Goal: Information Seeking & Learning: Find specific fact

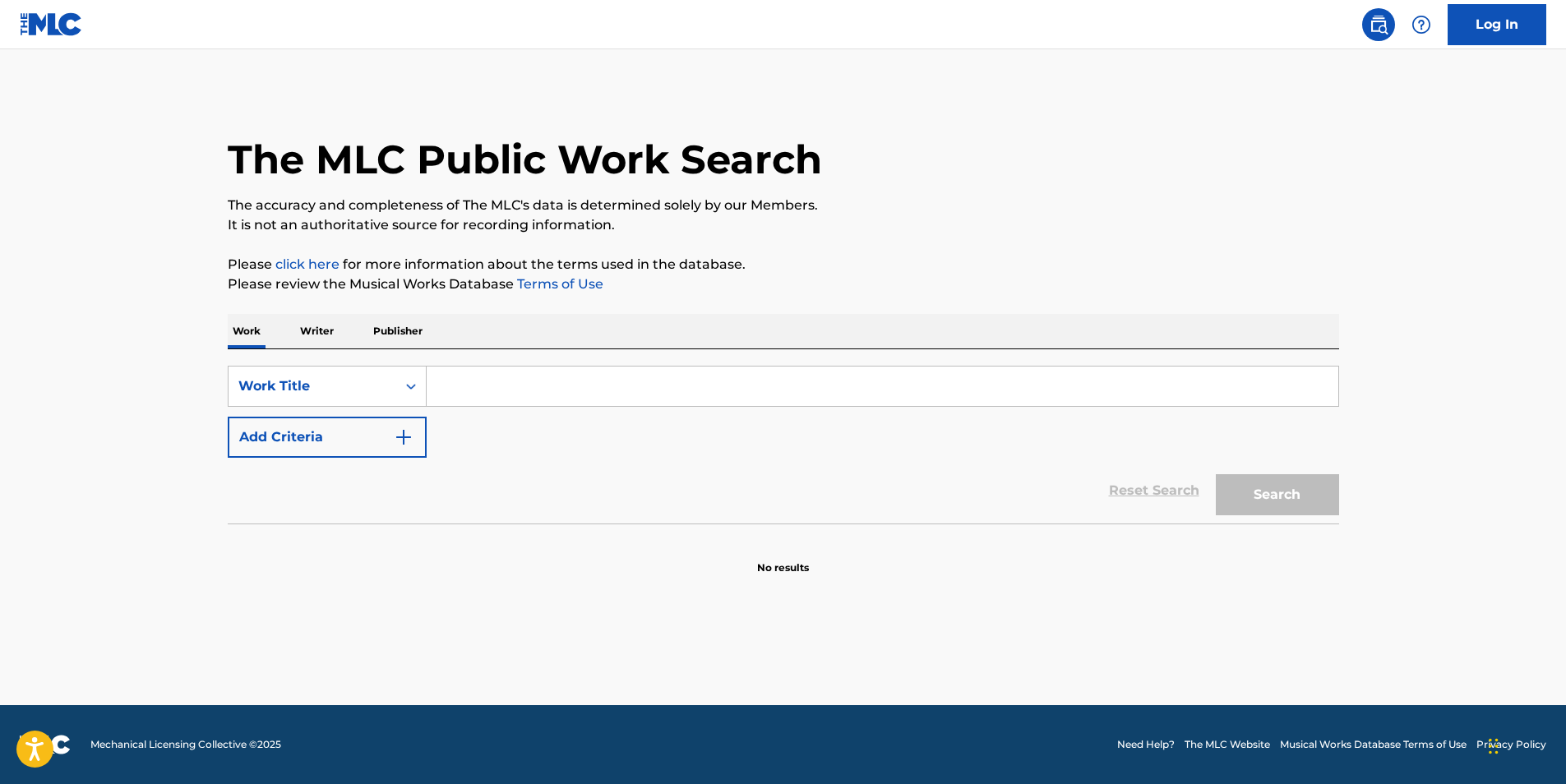
click at [536, 387] on input "Search Form" at bounding box center [882, 387] width 912 height 40
paste input "Bohemian Like You"
type input "Bohemian Like You"
click at [1302, 502] on button "Search" at bounding box center [1278, 494] width 124 height 41
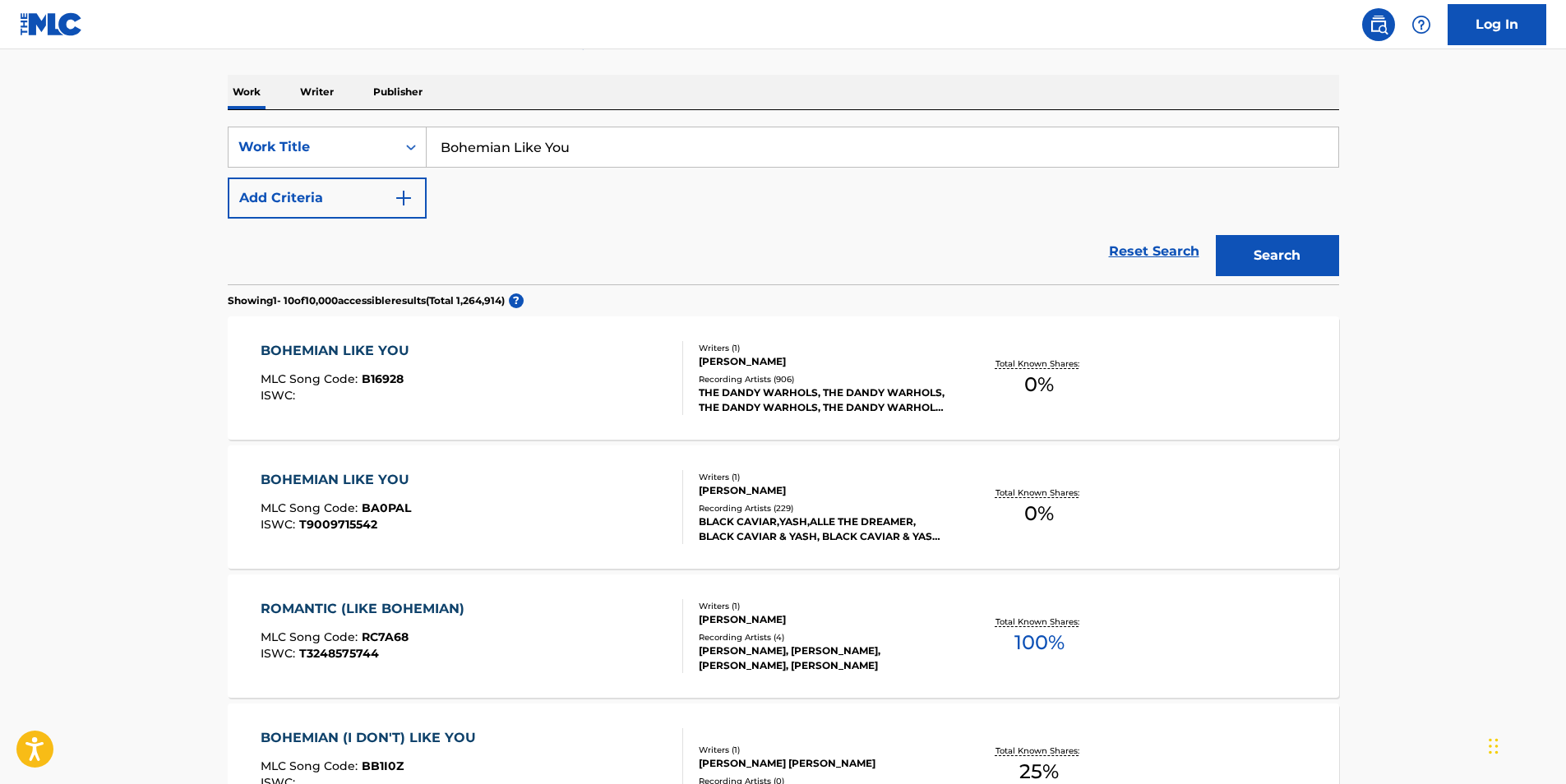
scroll to position [246, 0]
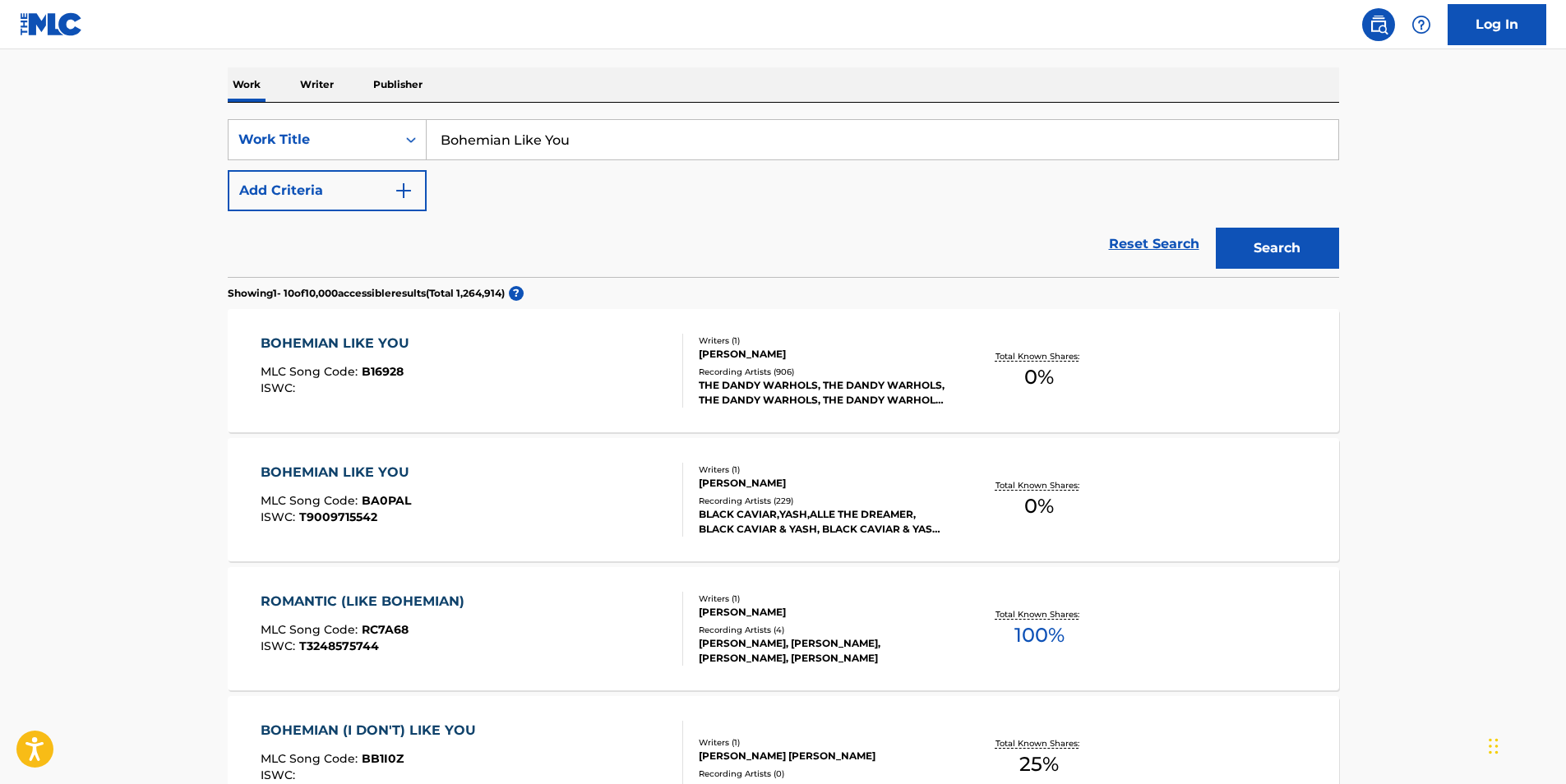
click at [1179, 375] on div "BOHEMIAN LIKE YOU MLC Song Code : B16928 ISWC : Writers ( 1 ) [PERSON_NAME] Rec…" at bounding box center [783, 371] width 1111 height 124
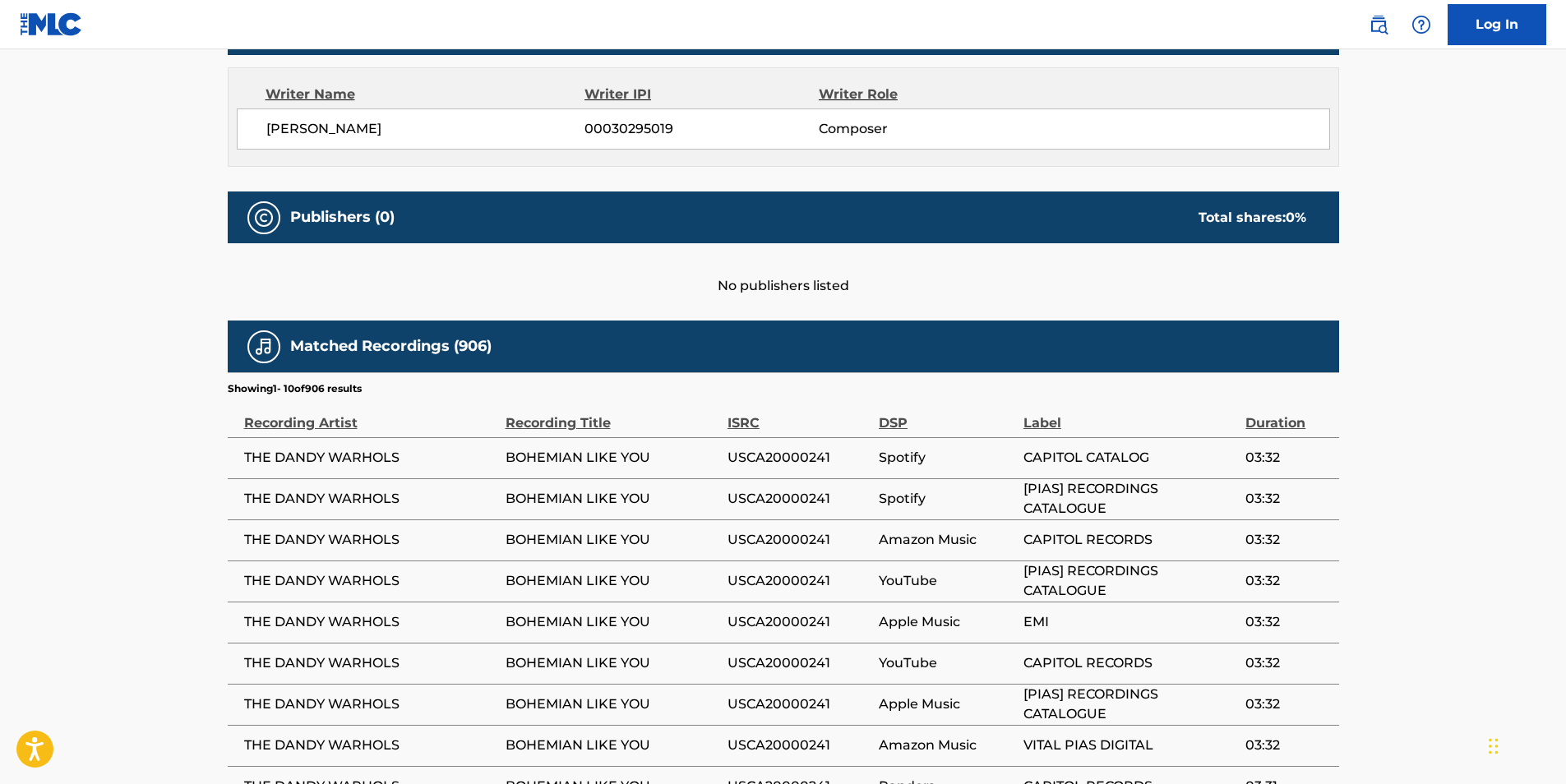
scroll to position [164, 0]
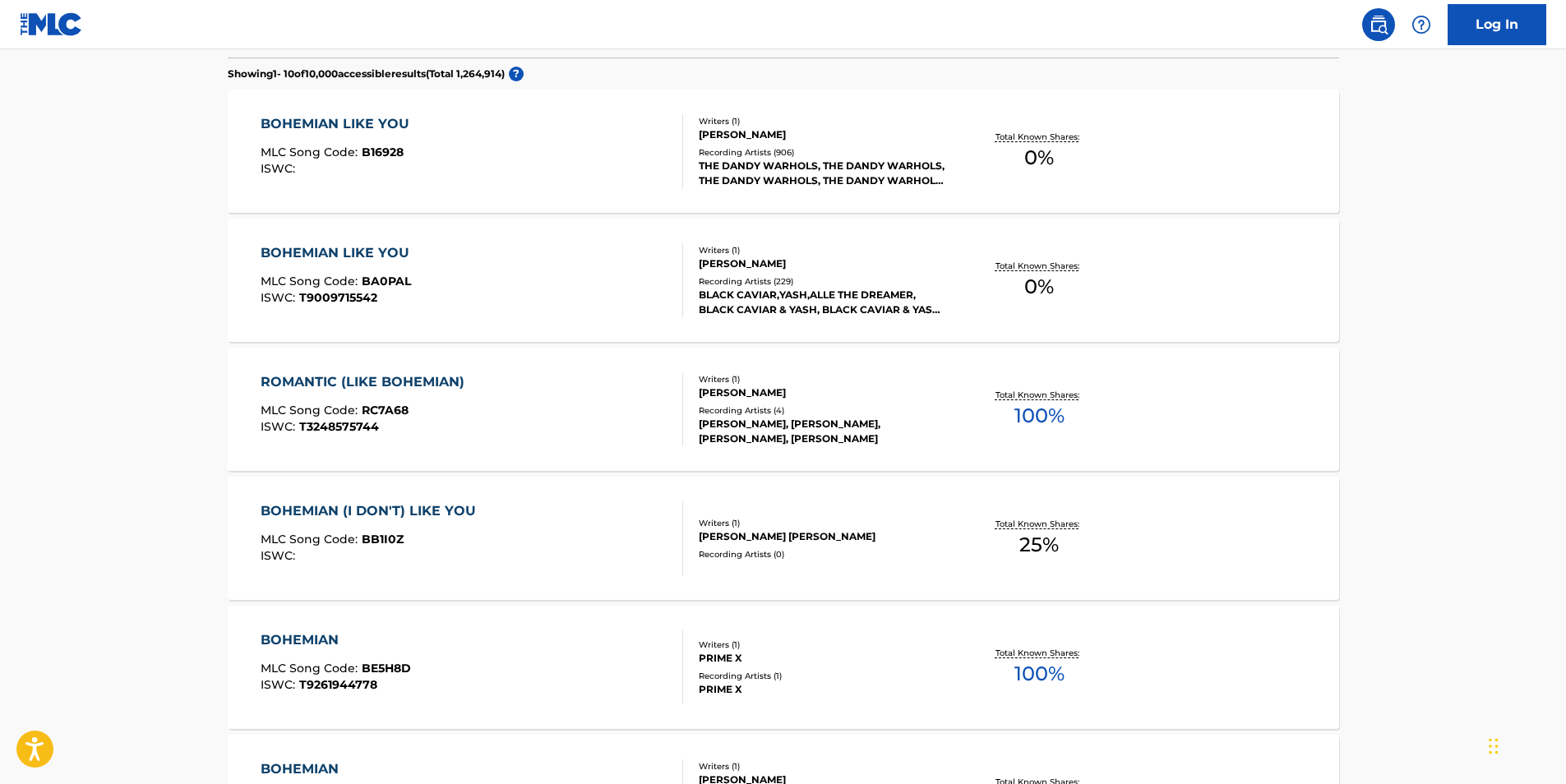
scroll to position [246, 0]
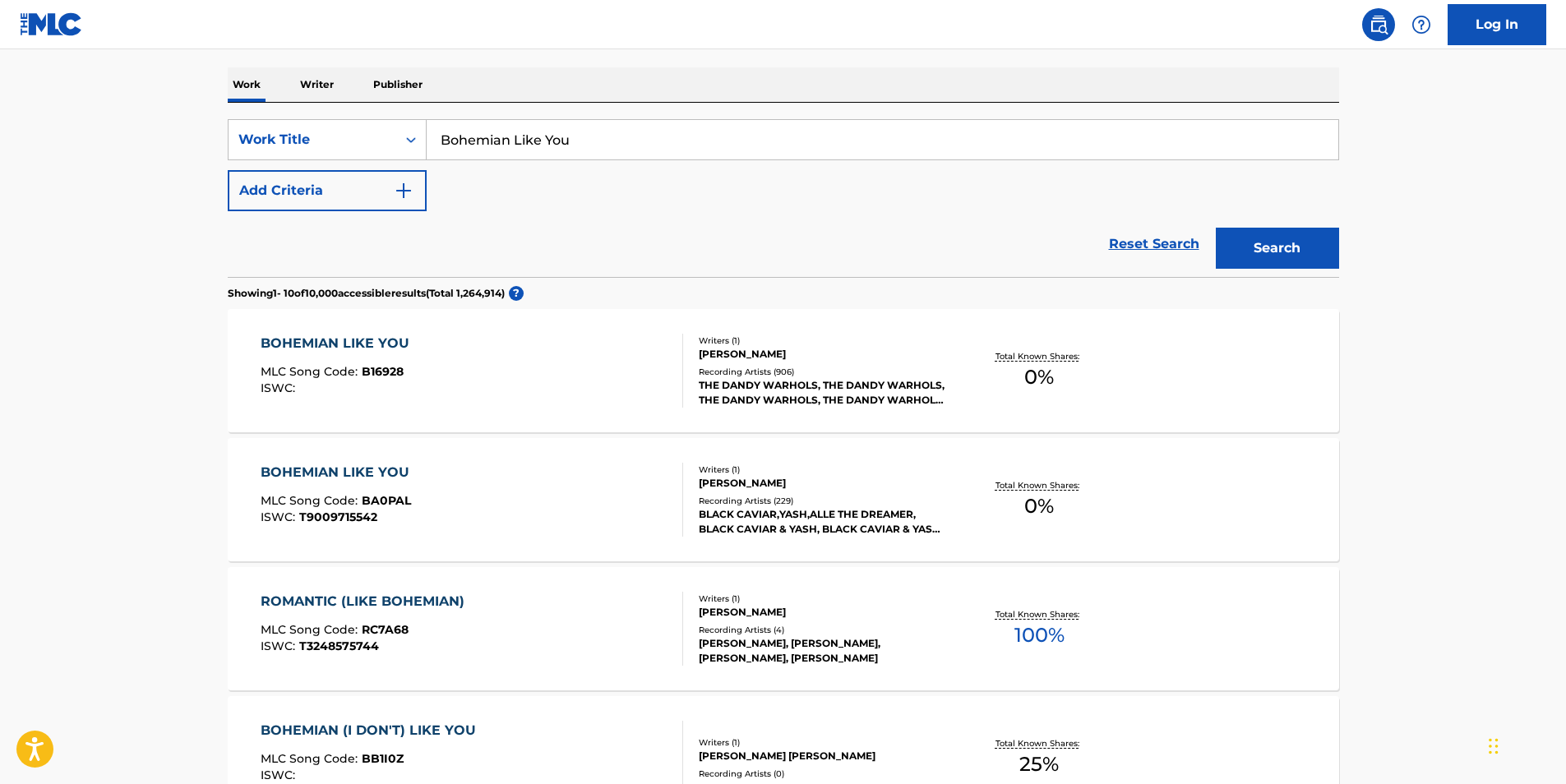
click at [450, 466] on div "BOHEMIAN LIKE YOU MLC Song Code : BA0PAL ISWC : T9009715542" at bounding box center [471, 499] width 423 height 74
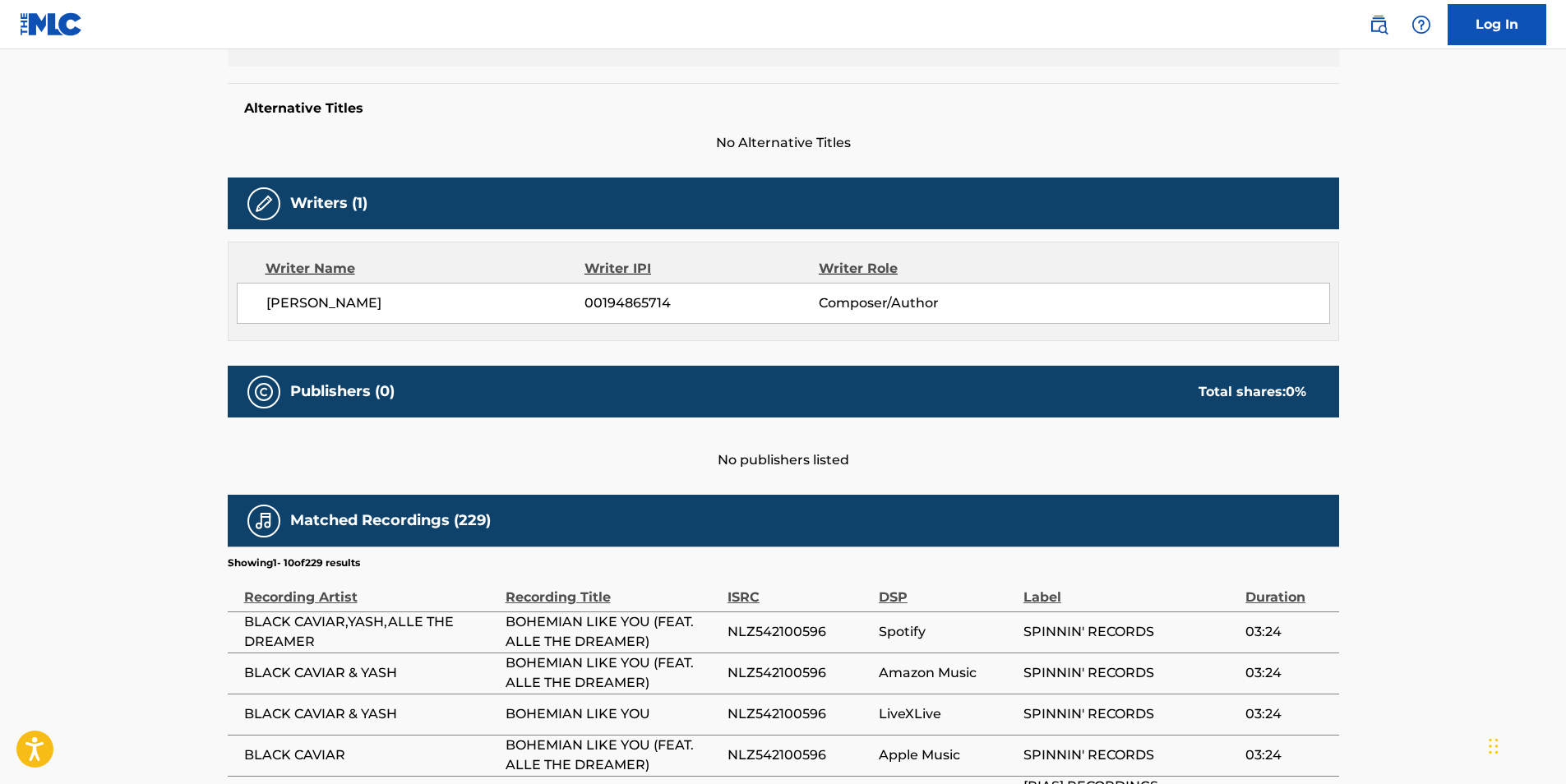
scroll to position [410, 0]
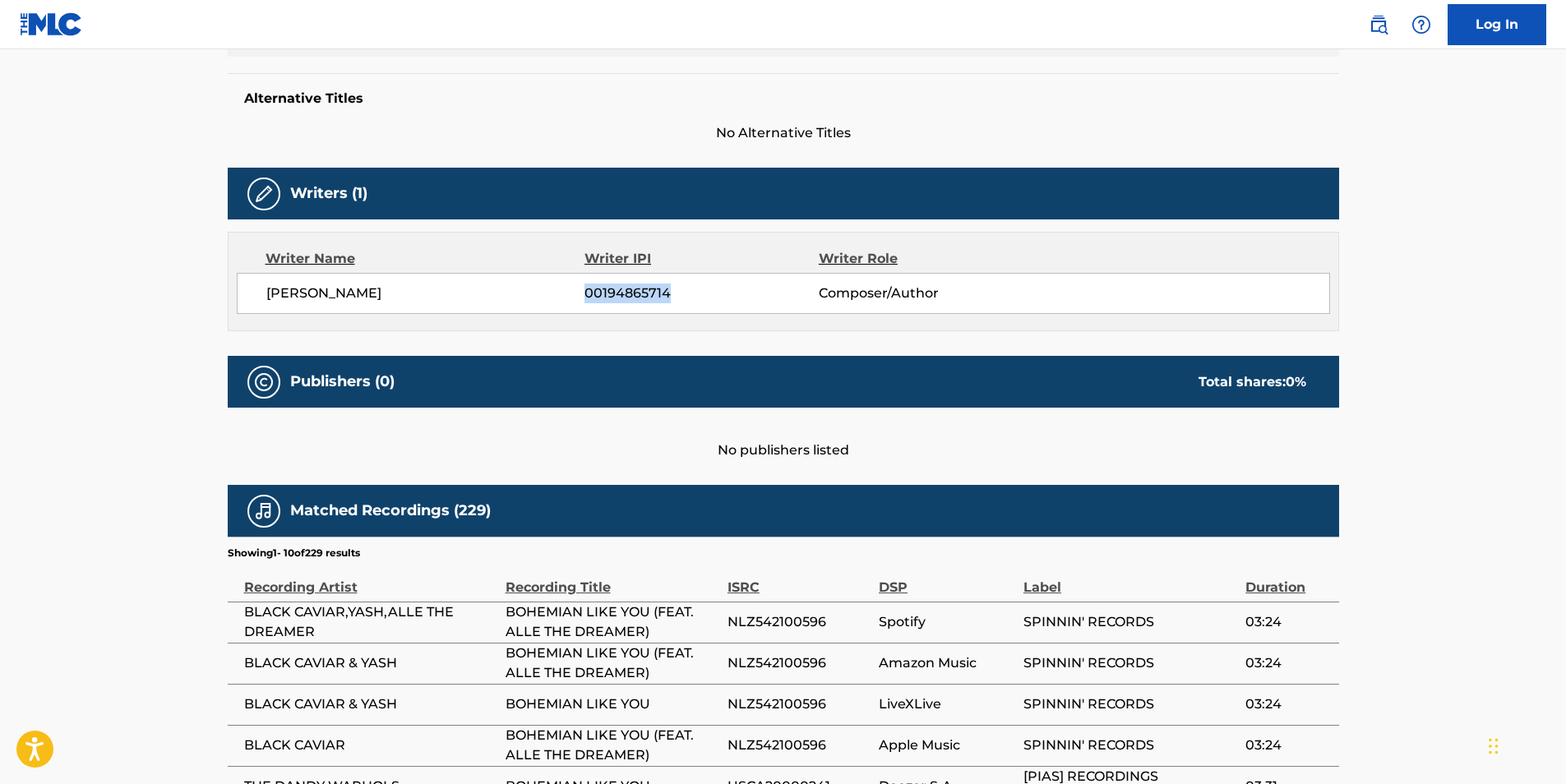
drag, startPoint x: 670, startPoint y: 297, endPoint x: 587, endPoint y: 298, distance: 83.0
click at [587, 298] on span "00194865714" at bounding box center [701, 294] width 233 height 20
copy span "00194865714"
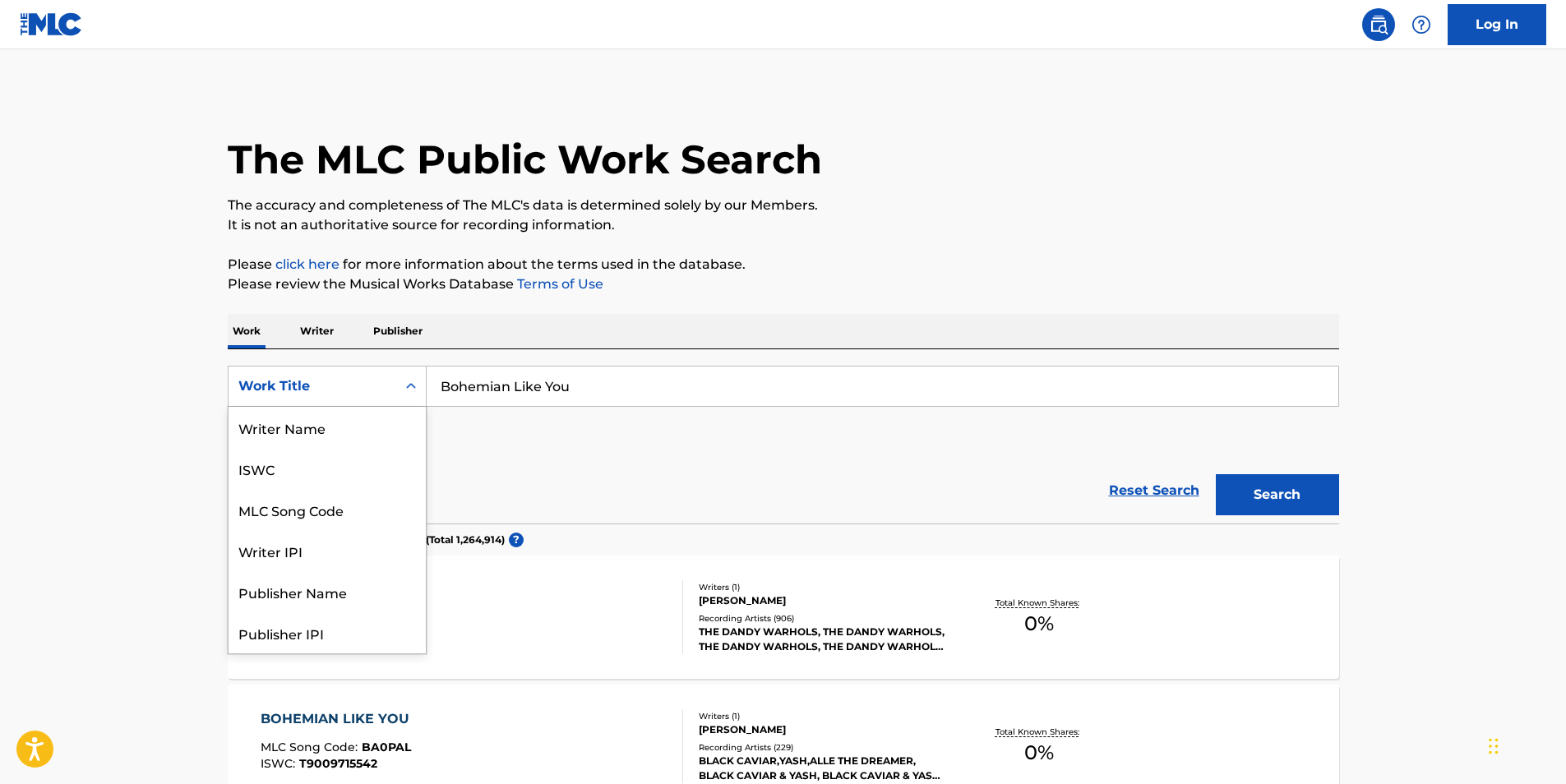
click at [394, 392] on div "Work Title" at bounding box center [312, 386] width 167 height 31
click at [303, 472] on div "Writer IPI" at bounding box center [327, 467] width 197 height 41
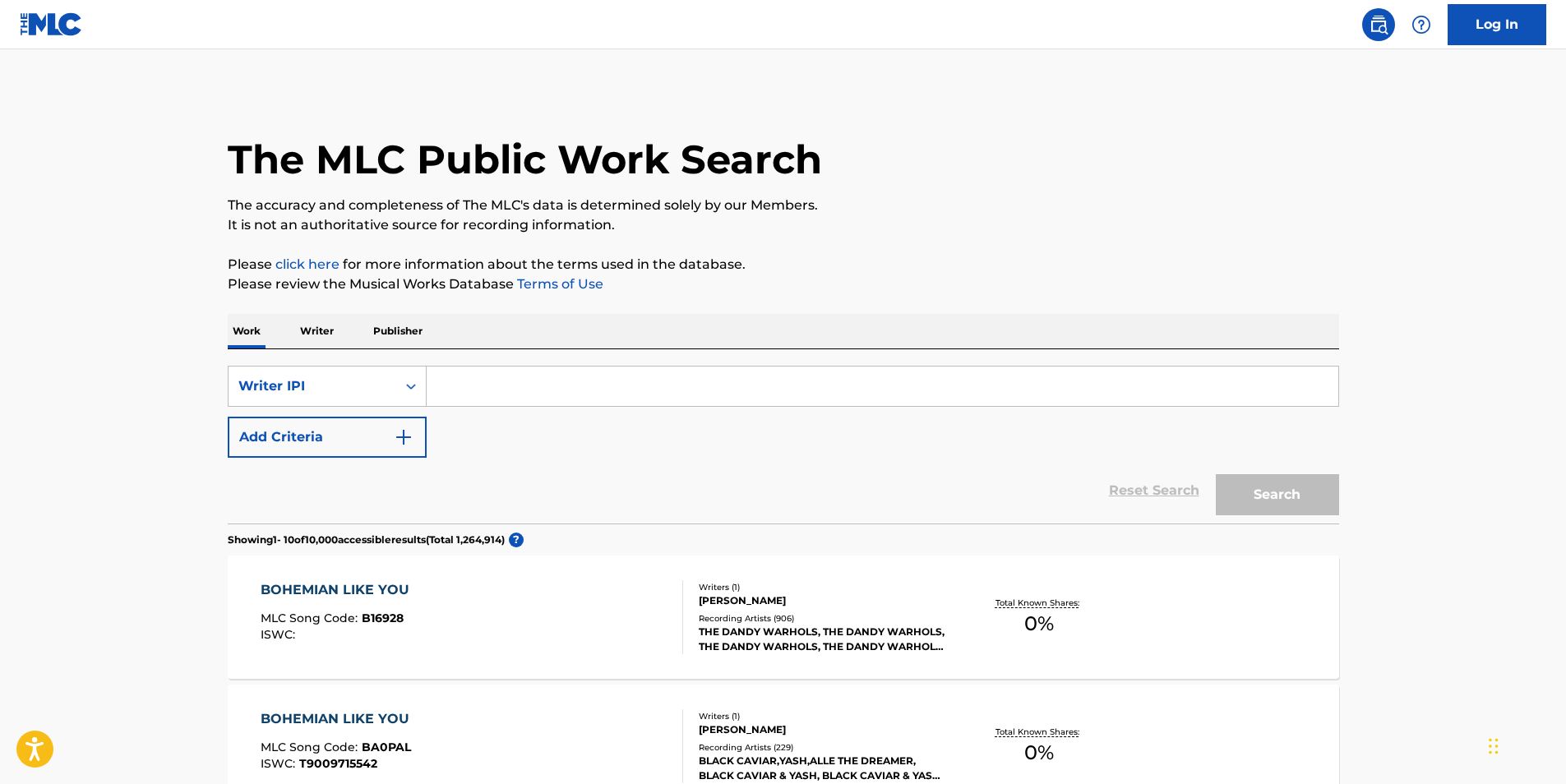
click at [545, 378] on input "Search Form" at bounding box center [882, 387] width 912 height 40
paste input "00194865714"
type input "00194865714"
click at [1216, 474] on button "Search" at bounding box center [1278, 494] width 124 height 41
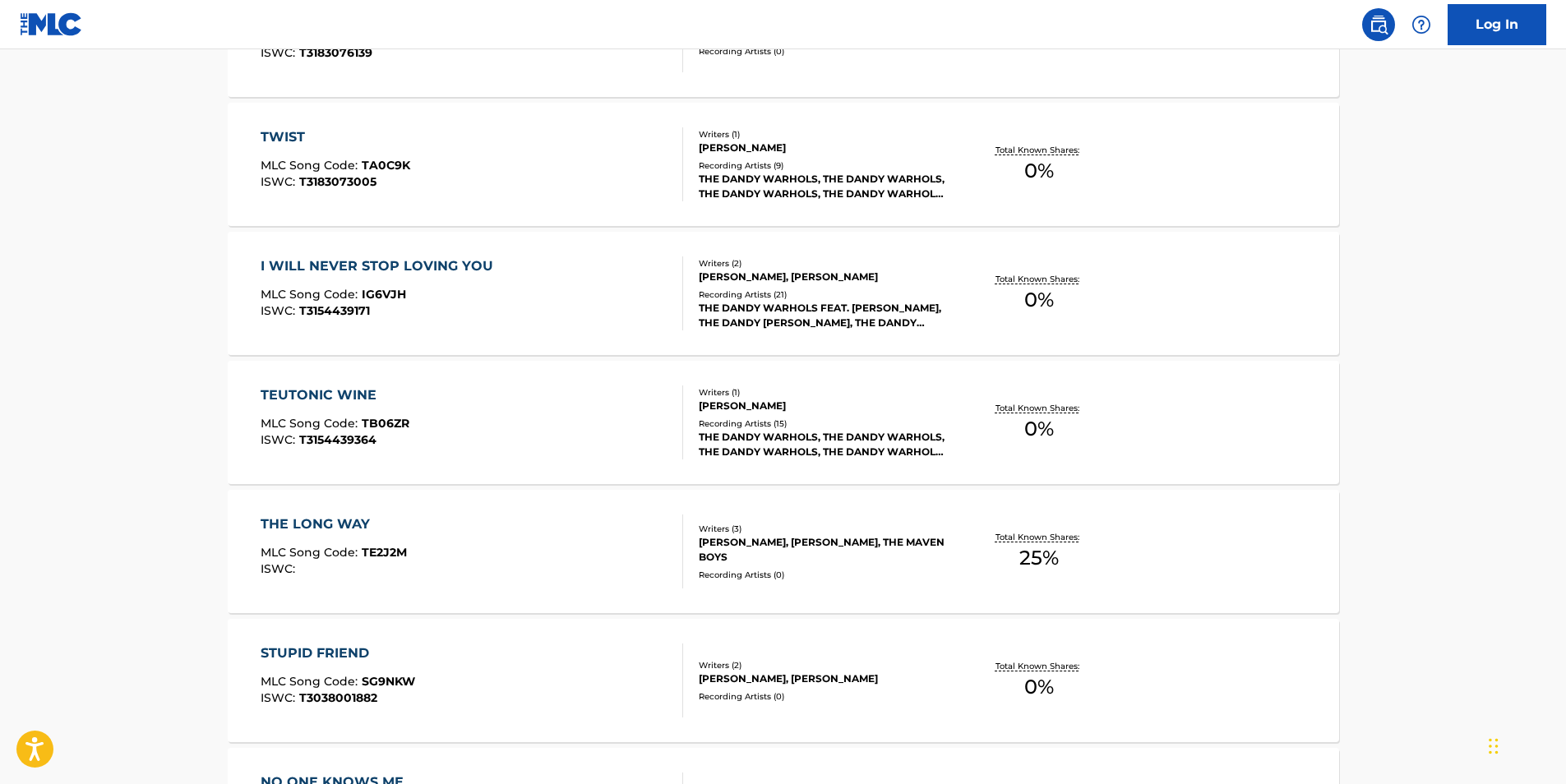
scroll to position [1068, 0]
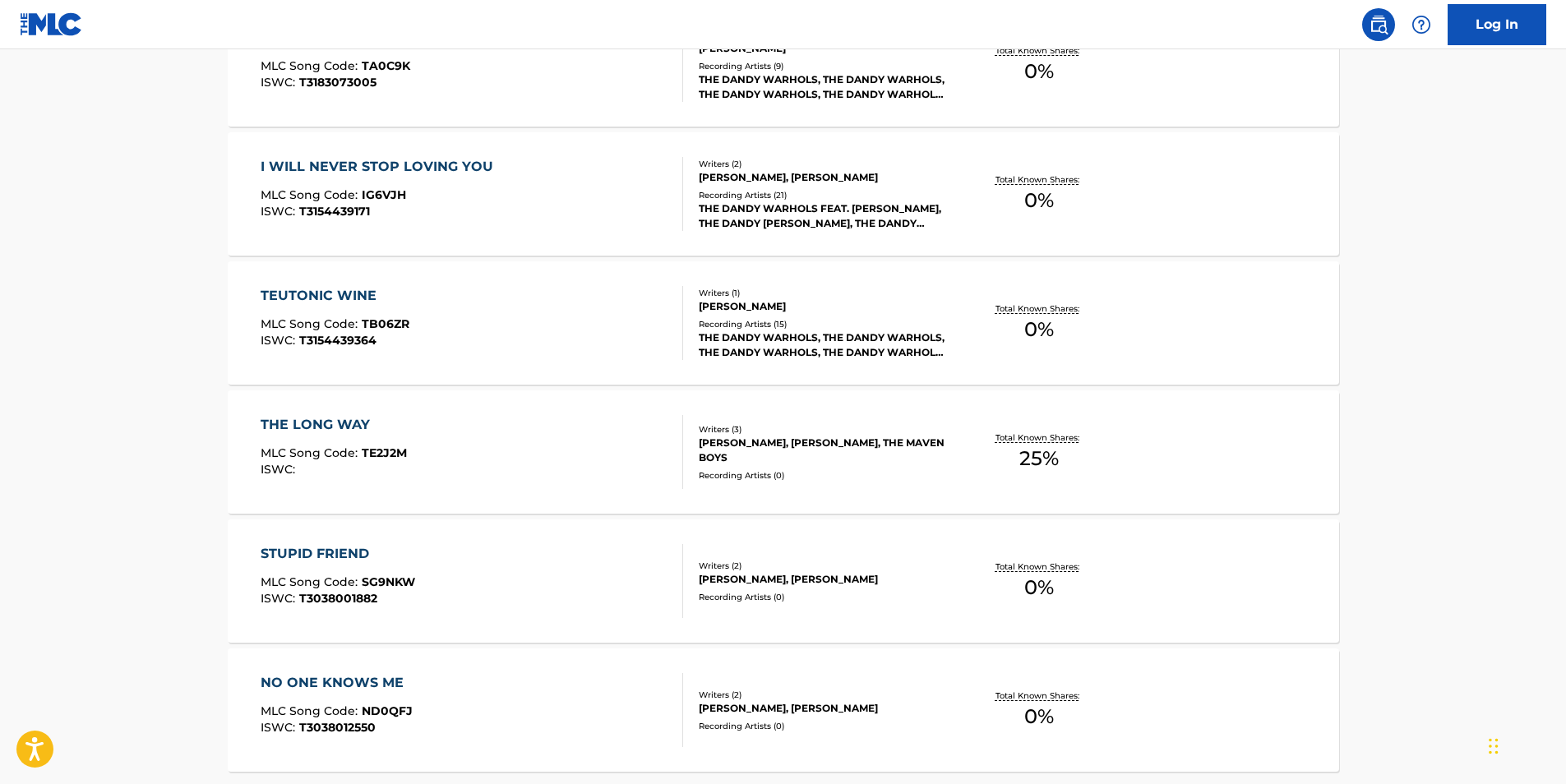
click at [551, 295] on div "TEUTONIC WINE MLC Song Code : TB06ZR ISWC : T3154439364" at bounding box center [471, 323] width 423 height 74
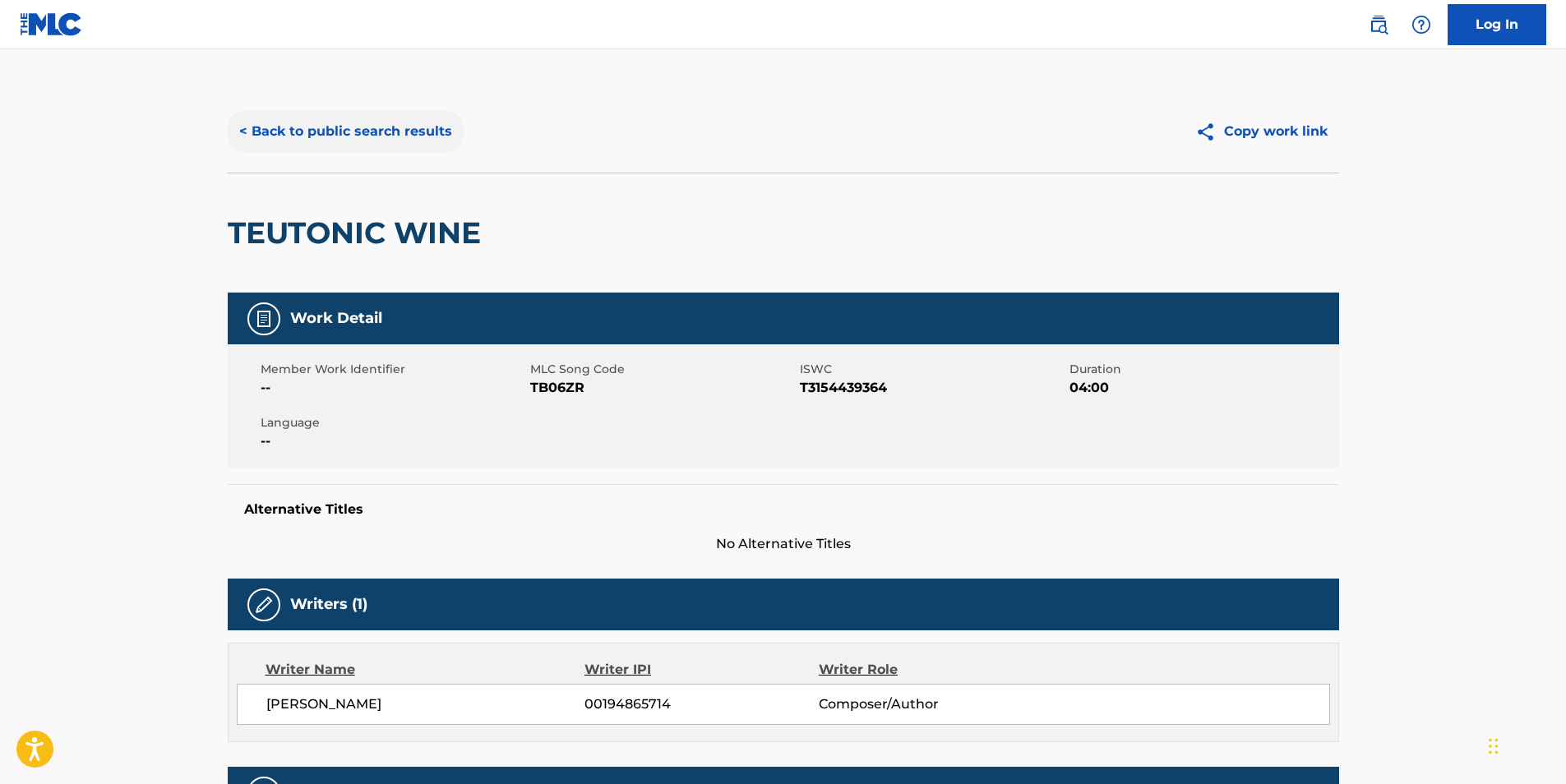
click at [387, 130] on button "< Back to public search results" at bounding box center [345, 131] width 236 height 41
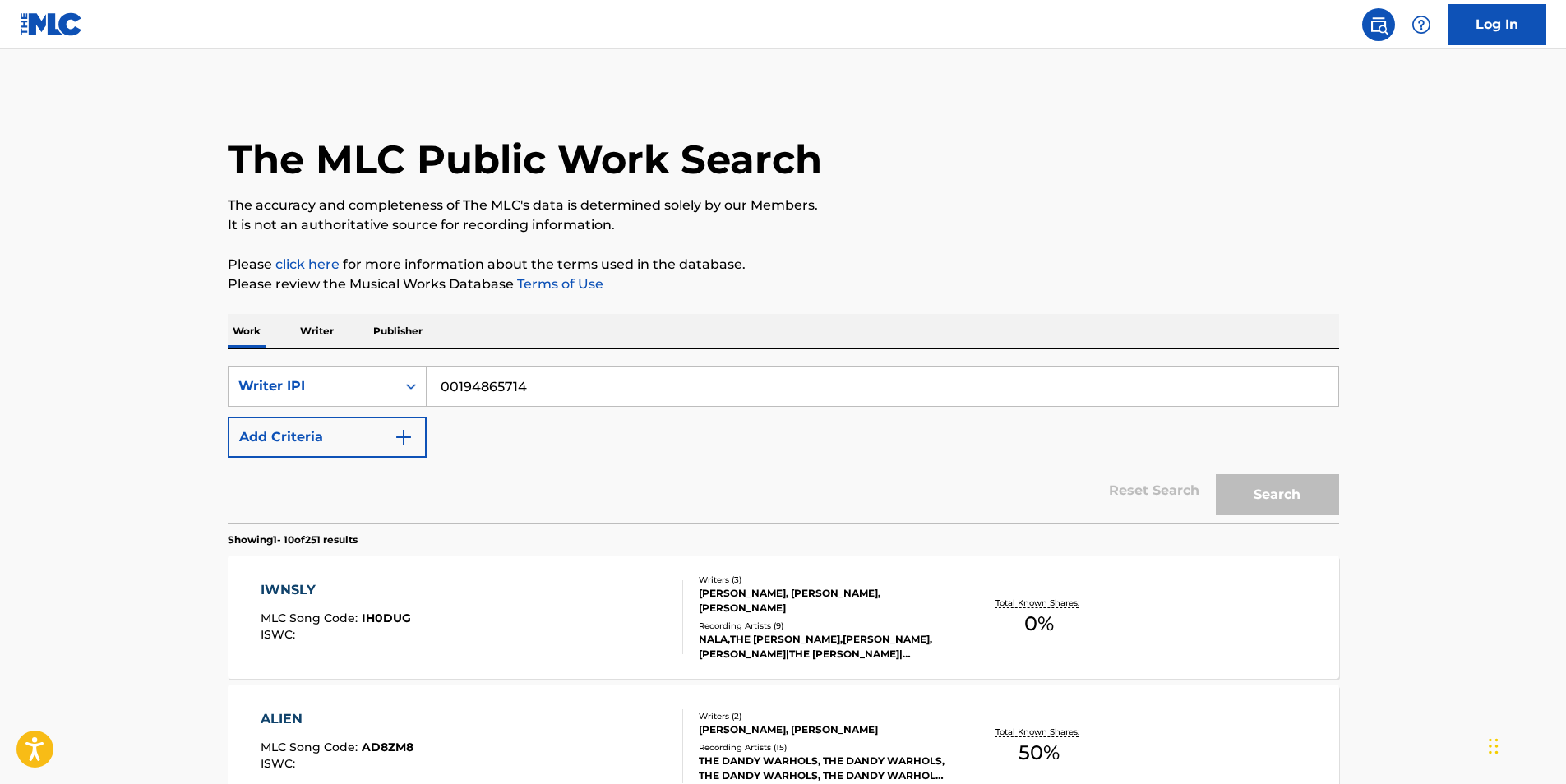
scroll to position [1111, 0]
